Goal: Use online tool/utility: Utilize a website feature to perform a specific function

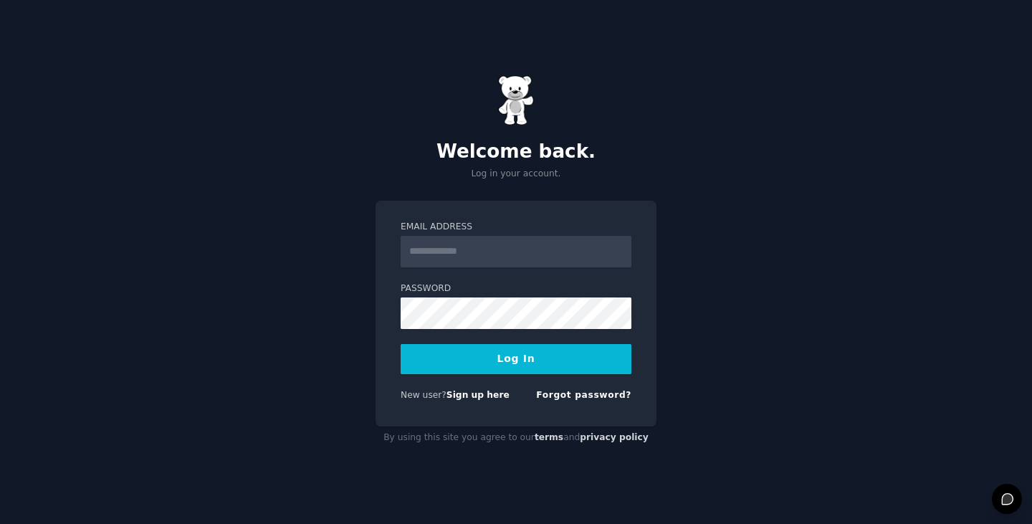
click at [457, 253] on input "Email Address" at bounding box center [516, 252] width 231 height 32
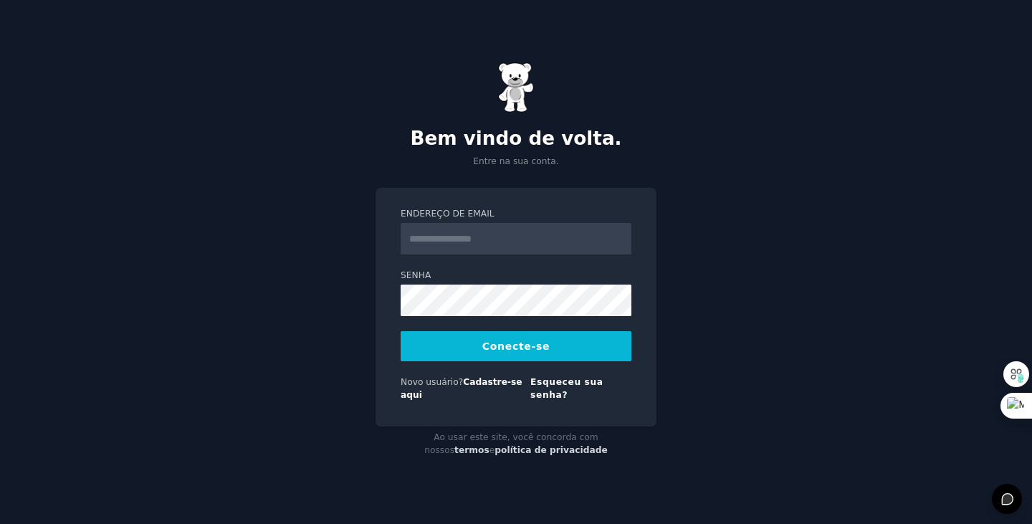
click at [469, 244] on input "Endereço de email" at bounding box center [516, 239] width 231 height 32
type input "**********"
click at [512, 352] on font "Conecte-se" at bounding box center [515, 345] width 67 height 11
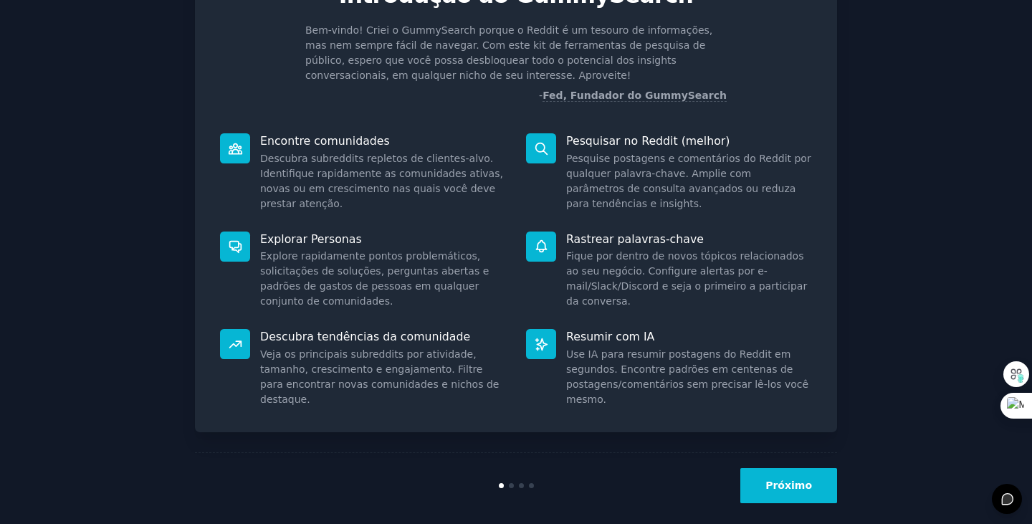
scroll to position [97, 0]
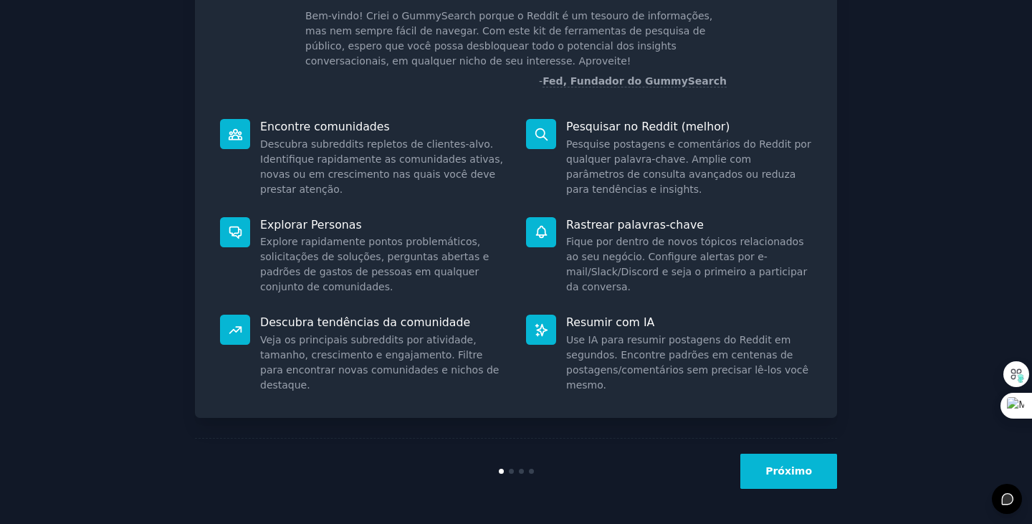
click at [801, 474] on font "Próximo" at bounding box center [788, 470] width 47 height 11
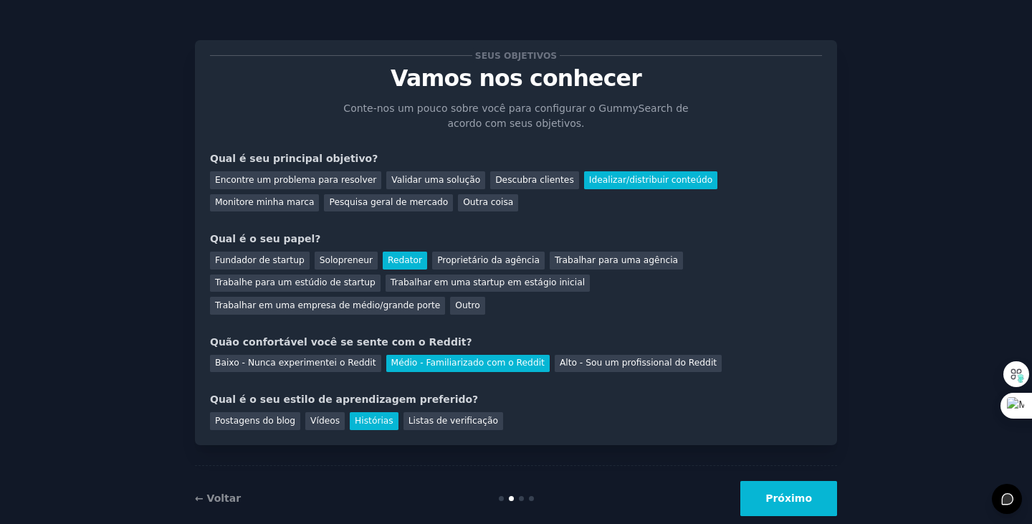
click at [791, 492] on font "Próximo" at bounding box center [788, 497] width 47 height 11
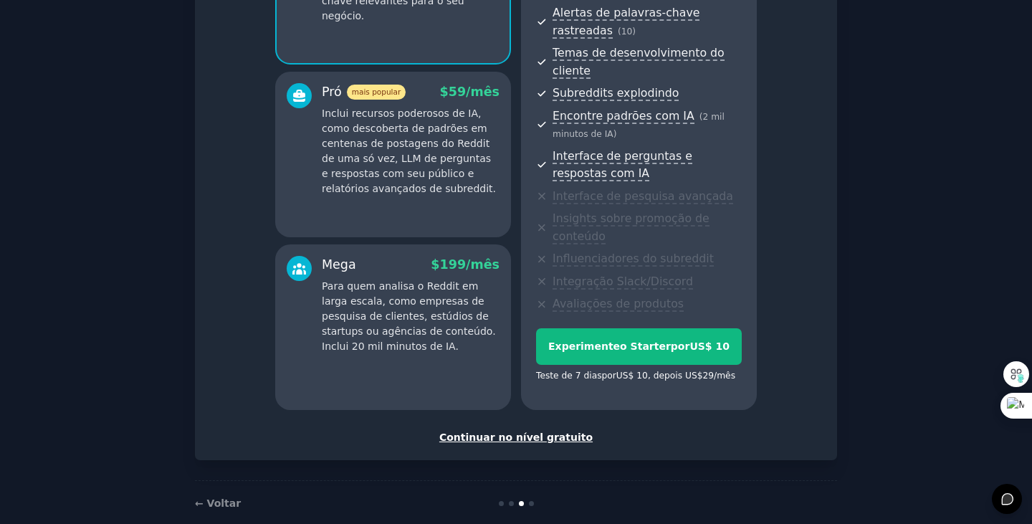
scroll to position [234, 0]
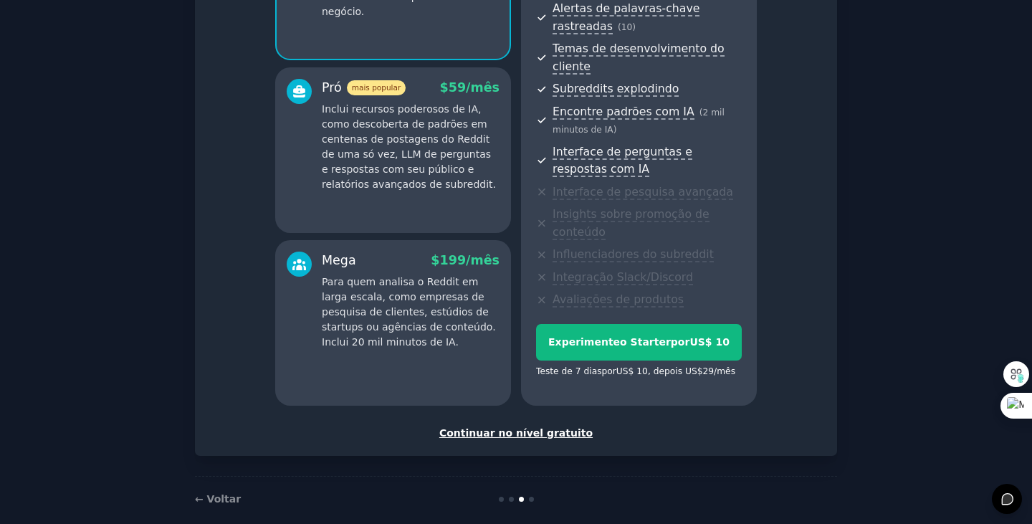
click at [553, 427] on font "Continuar no nível gratuito" at bounding box center [515, 432] width 153 height 11
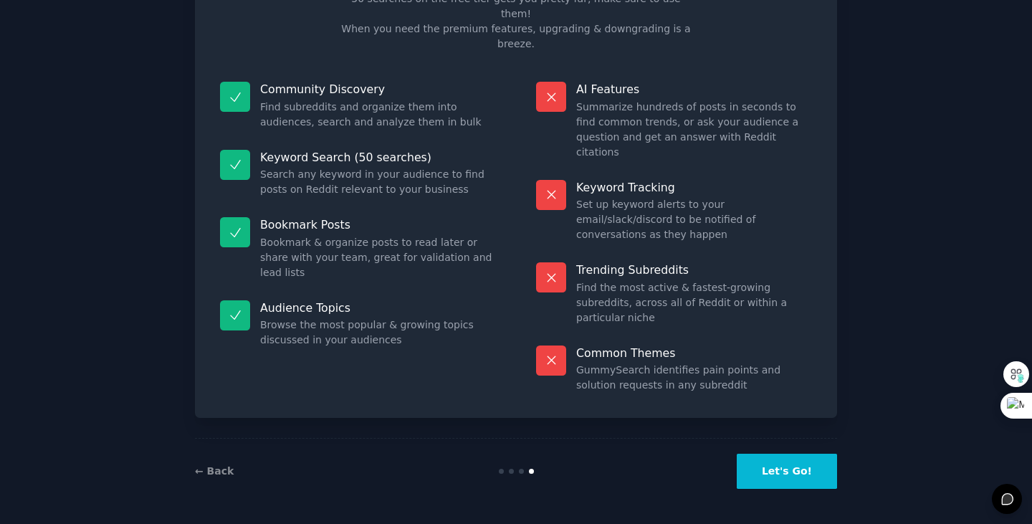
scroll to position [95, 0]
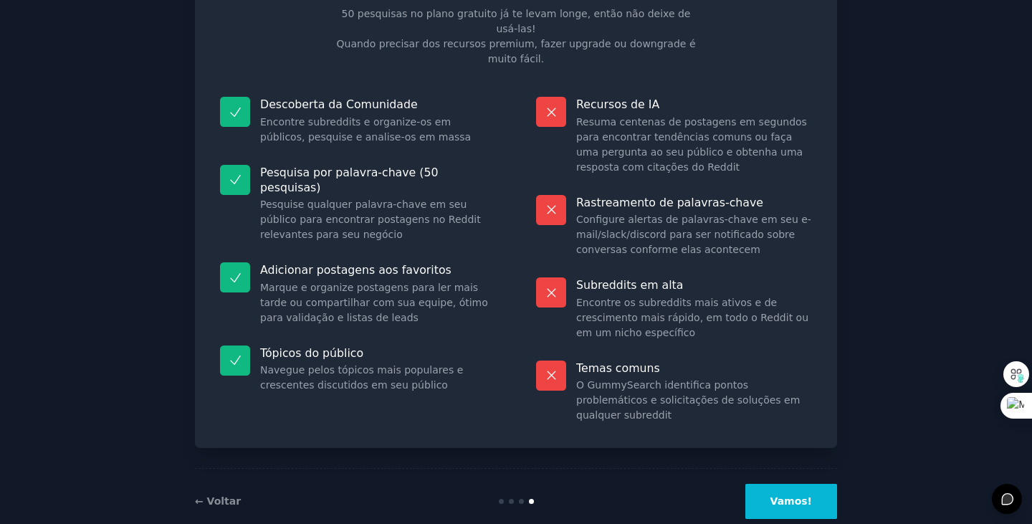
click at [805, 495] on font "Vamos!" at bounding box center [792, 500] width 42 height 11
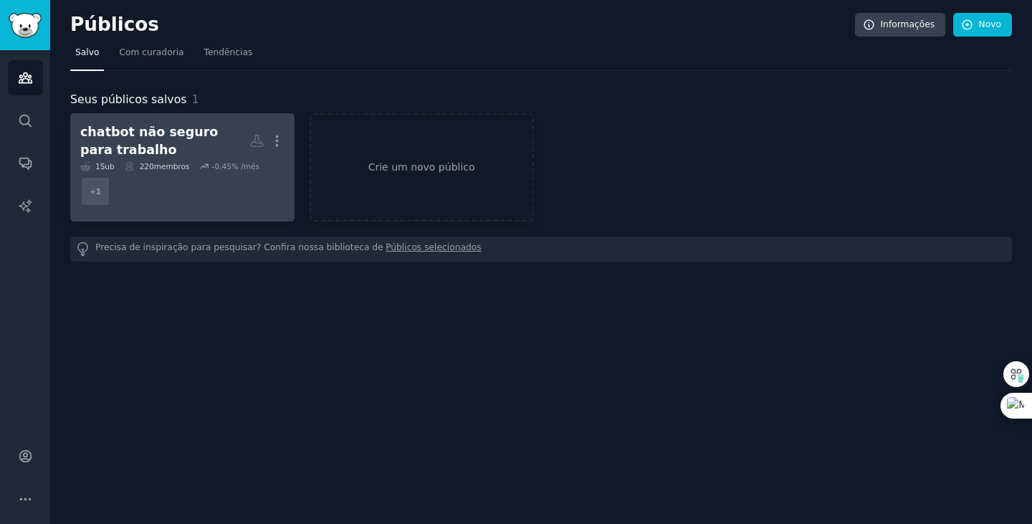
click at [125, 135] on font "chatbot não seguro para trabalho" at bounding box center [149, 141] width 138 height 32
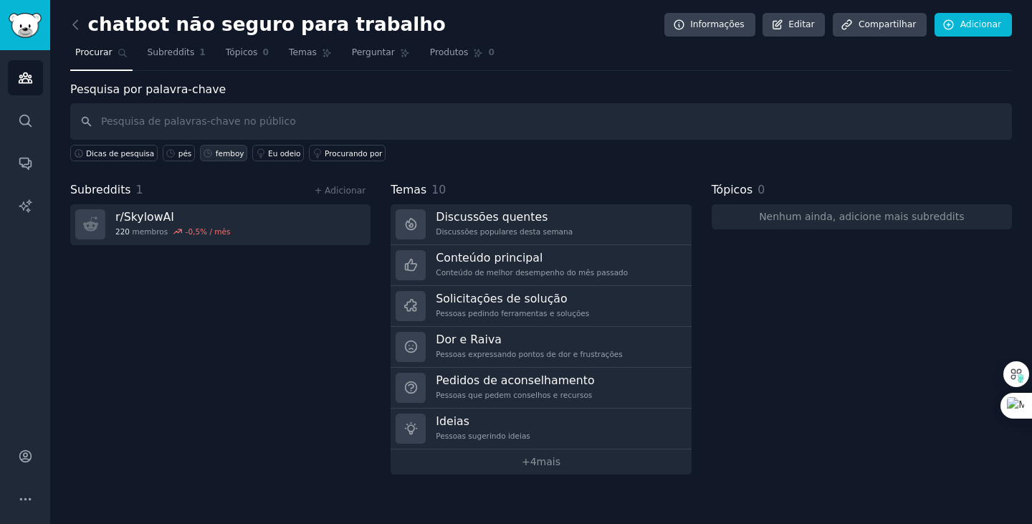
click at [219, 153] on font "femboy" at bounding box center [230, 153] width 29 height 9
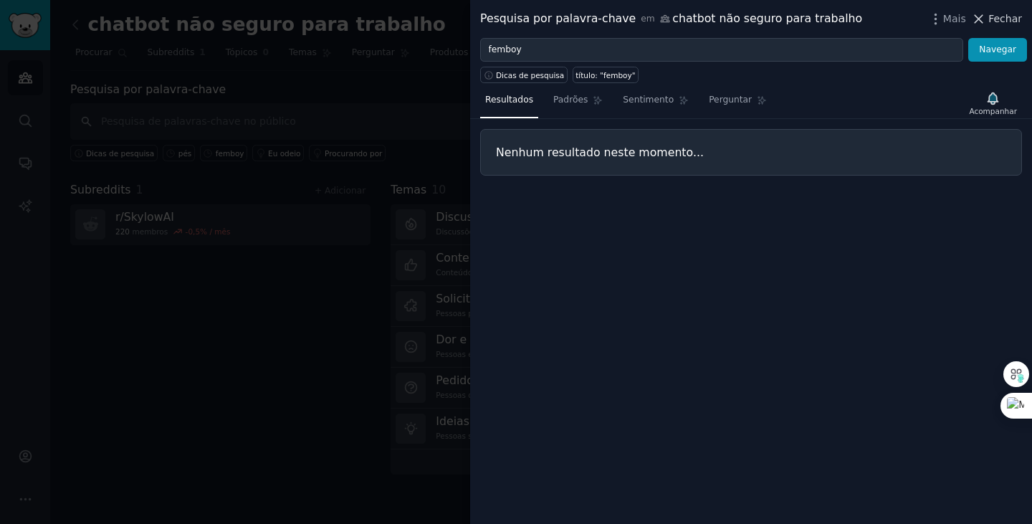
click at [1007, 19] on font "Fechar" at bounding box center [1005, 18] width 34 height 11
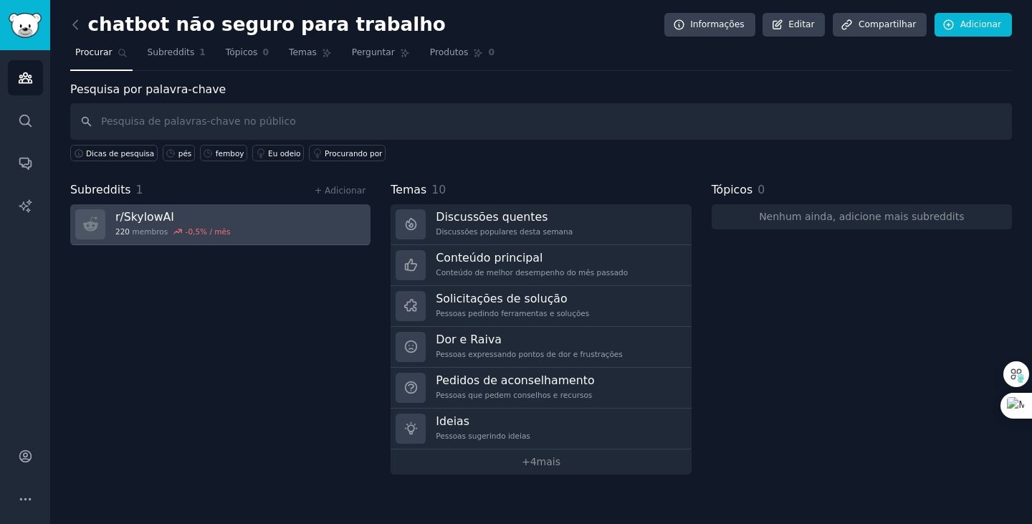
click at [149, 220] on font "SkylowAI" at bounding box center [149, 217] width 50 height 14
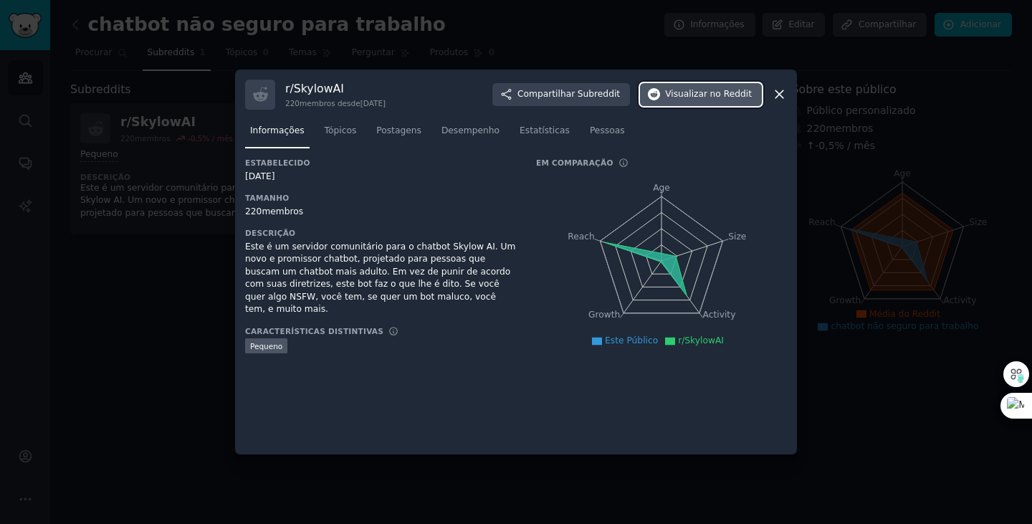
click at [704, 96] on font "Visualizar" at bounding box center [686, 94] width 42 height 10
